Goal: Information Seeking & Learning: Find specific fact

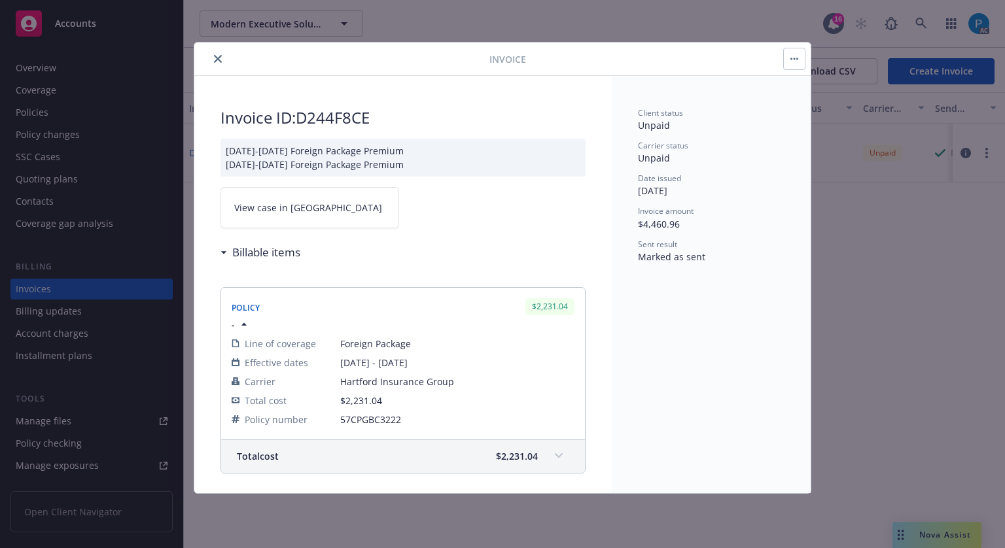
scroll to position [326, 0]
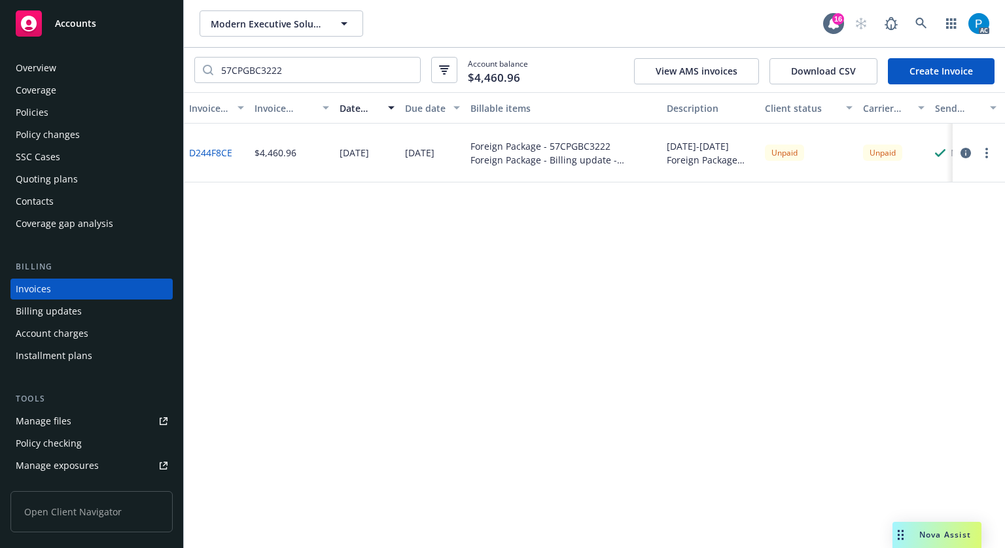
click at [107, 21] on div "Accounts" at bounding box center [92, 23] width 152 height 26
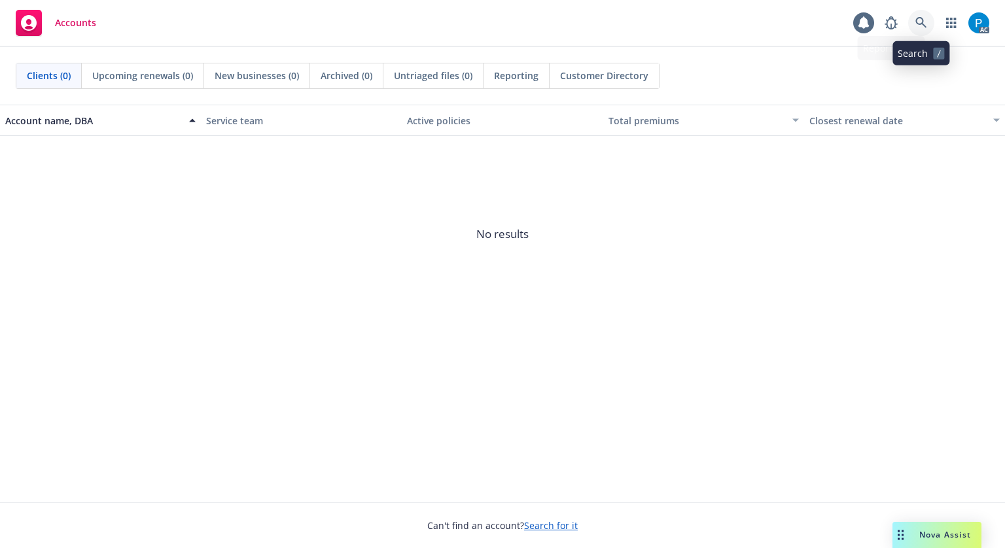
click at [928, 14] on link at bounding box center [921, 23] width 26 height 26
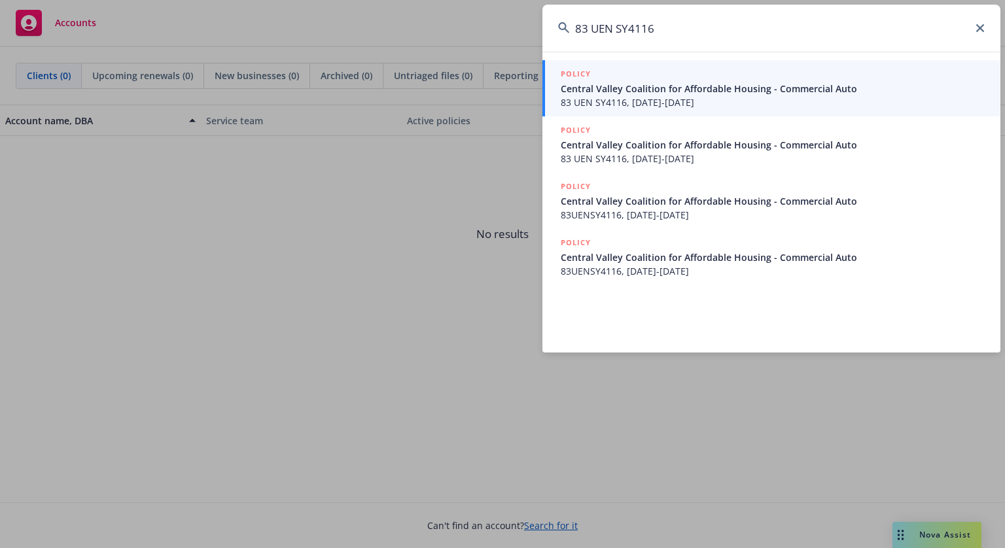
click at [593, 29] on input "83 UEN SY4116" at bounding box center [771, 28] width 458 height 47
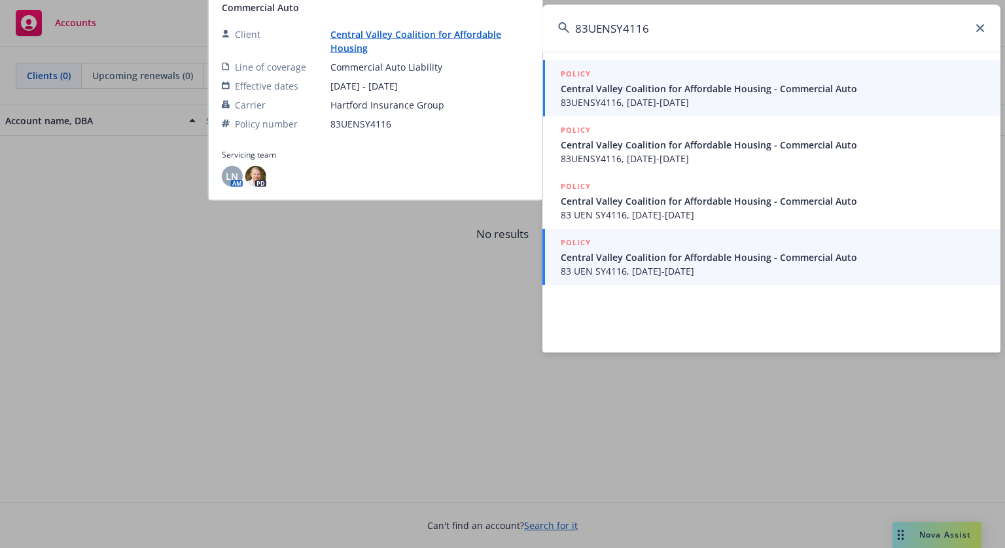
type input "83UENSY4116"
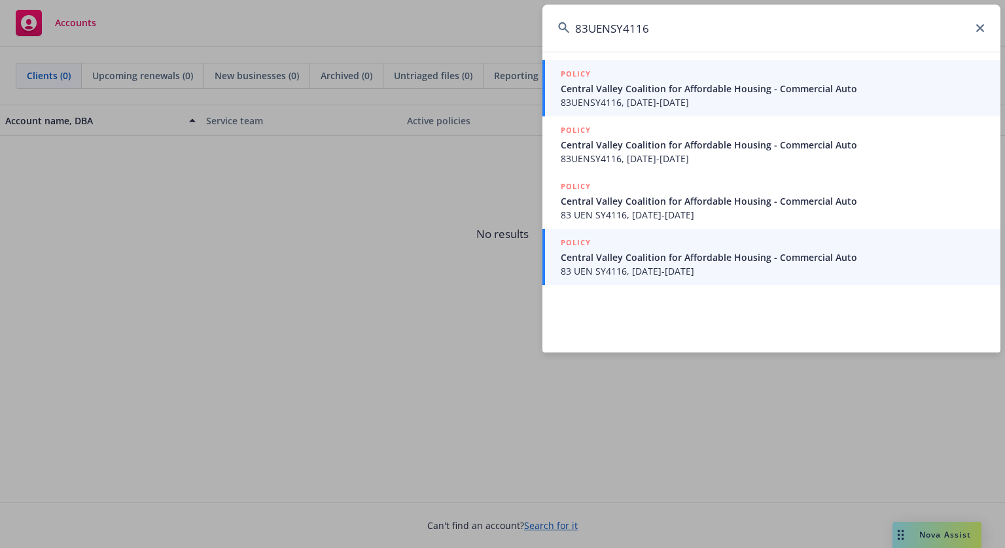
click at [657, 255] on span "Central Valley Coalition for Affordable Housing - Commercial Auto" at bounding box center [773, 258] width 424 height 14
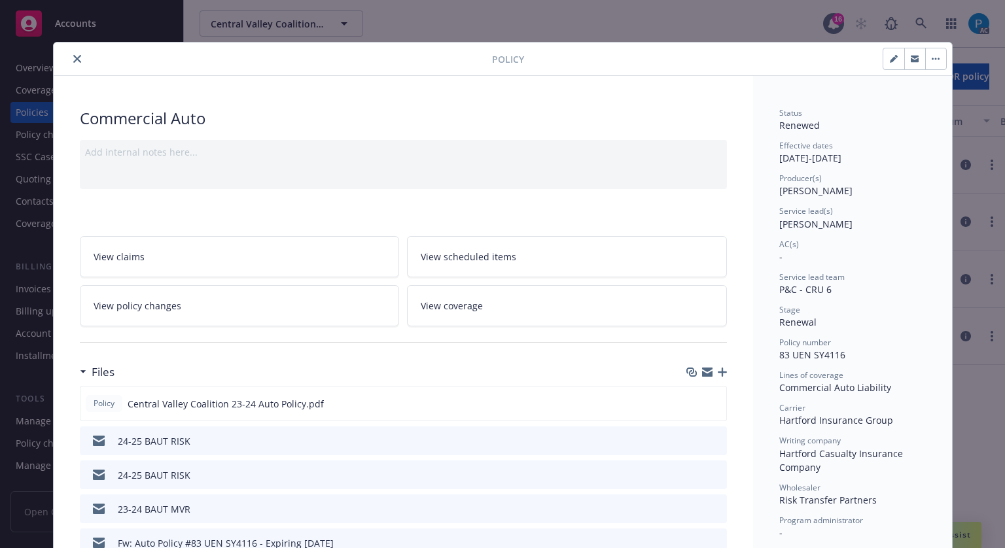
click at [73, 55] on icon "close" at bounding box center [77, 59] width 8 height 8
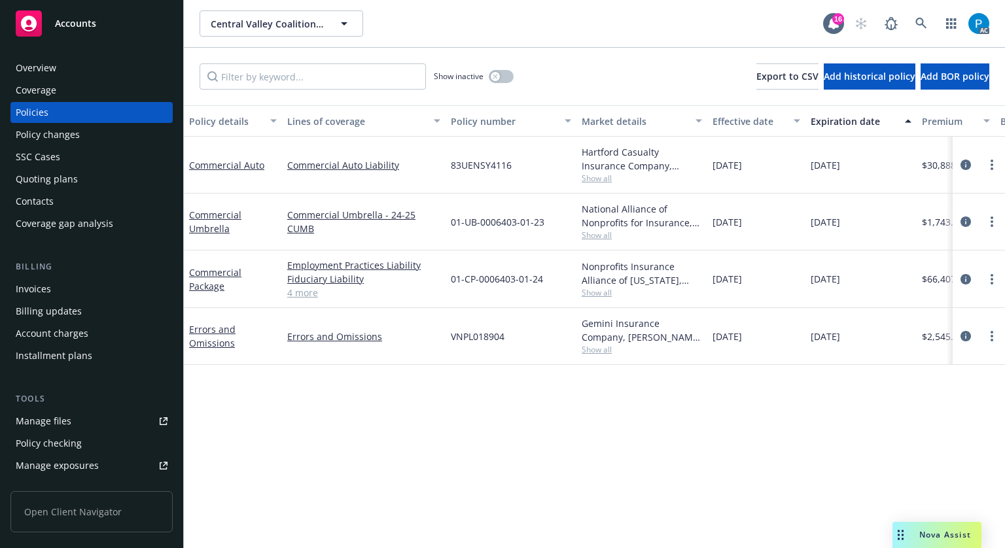
click at [75, 285] on div "Invoices" at bounding box center [92, 289] width 152 height 21
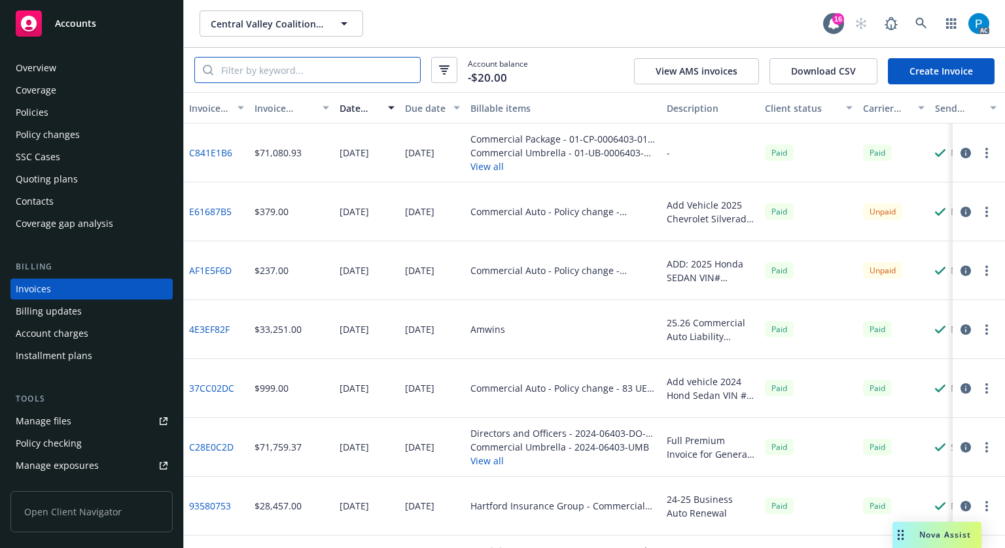
click at [308, 74] on input "search" at bounding box center [316, 70] width 207 height 25
paste input "83UENSY4116"
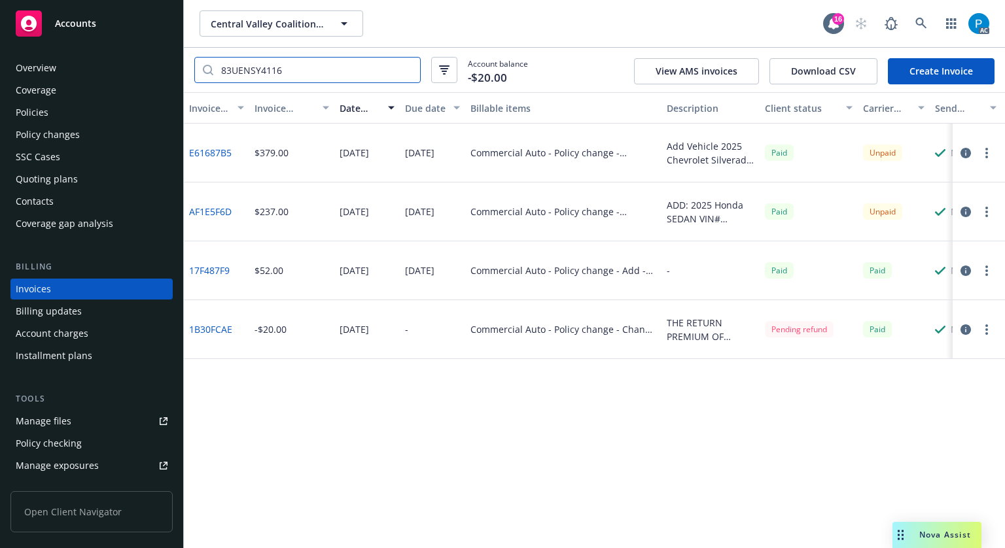
type input "83UENSY4116"
click at [966, 212] on icon "button" at bounding box center [965, 212] width 10 height 10
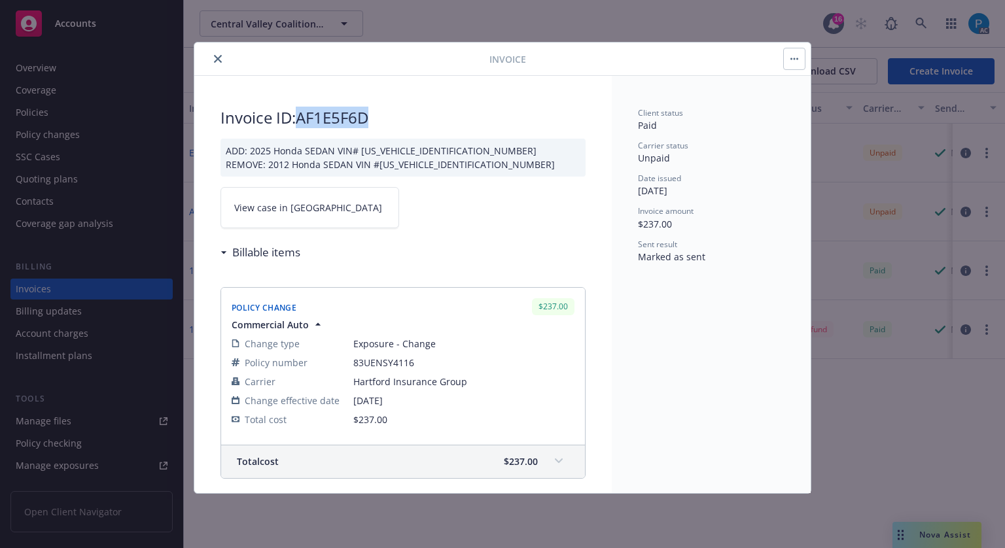
drag, startPoint x: 365, startPoint y: 115, endPoint x: 304, endPoint y: 114, distance: 61.5
click at [304, 114] on h2 "Invoice ID: AF1E5F6D" at bounding box center [402, 117] width 365 height 21
copy h2 "AF1E5F6D"
click at [323, 209] on link "View case in [GEOGRAPHIC_DATA]" at bounding box center [309, 207] width 179 height 41
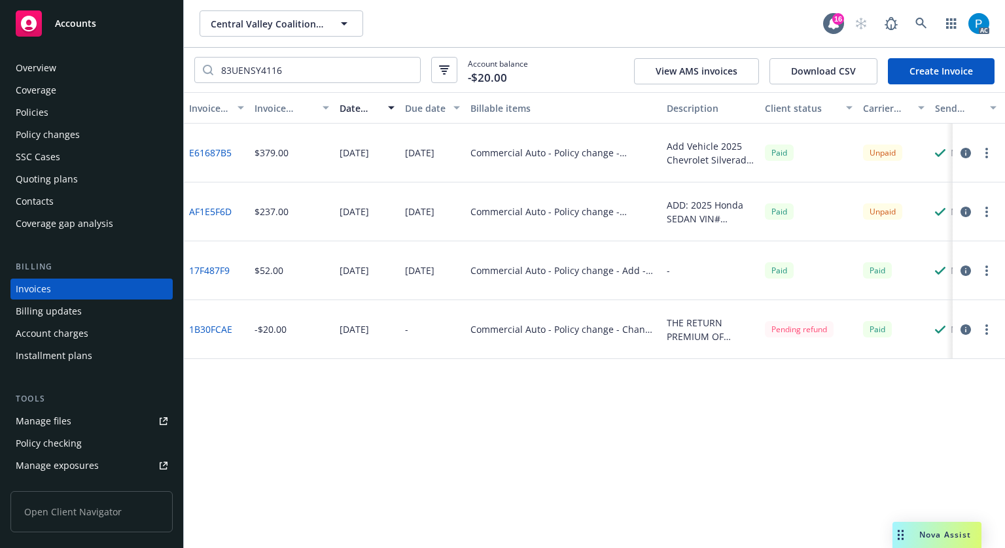
click at [964, 211] on icon "button" at bounding box center [965, 212] width 10 height 10
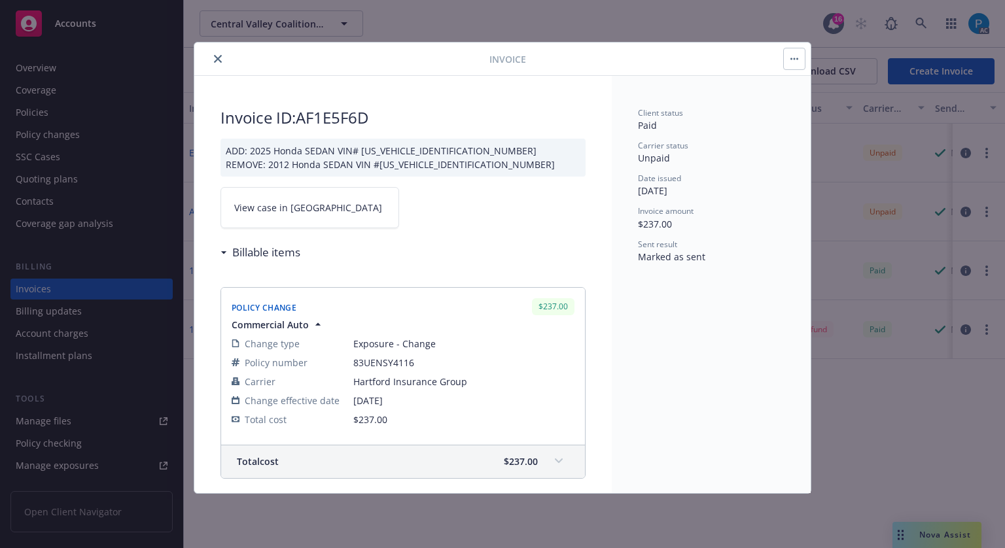
click at [313, 205] on link "View case in [GEOGRAPHIC_DATA]" at bounding box center [309, 207] width 179 height 41
drag, startPoint x: 377, startPoint y: 108, endPoint x: 302, endPoint y: 115, distance: 74.9
click at [302, 115] on h2 "Invoice ID: AF1E5F6D" at bounding box center [402, 117] width 365 height 21
copy h2 "AF1E5F6D"
